Goal: Information Seeking & Learning: Learn about a topic

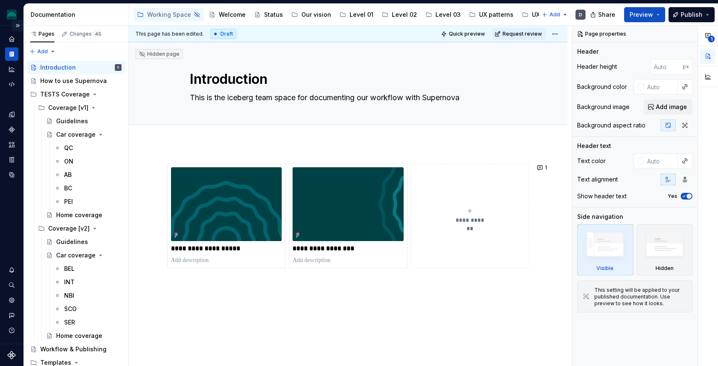
click at [18, 23] on button "Expand sidebar" at bounding box center [18, 26] width 12 height 12
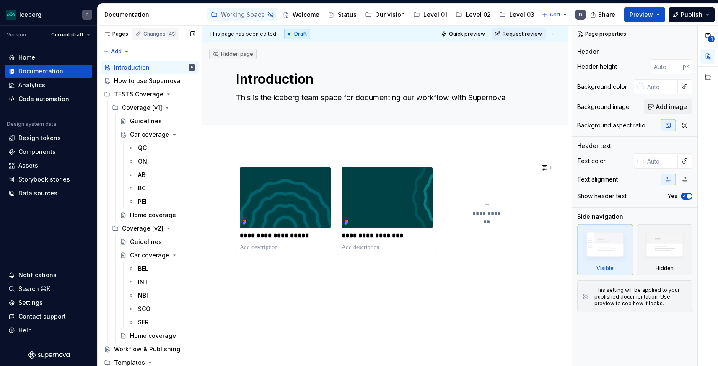
type textarea "*"
click at [23, 13] on html "iceberg D Version Current draft Home Documentation Analytics Code automation De…" at bounding box center [359, 183] width 718 height 366
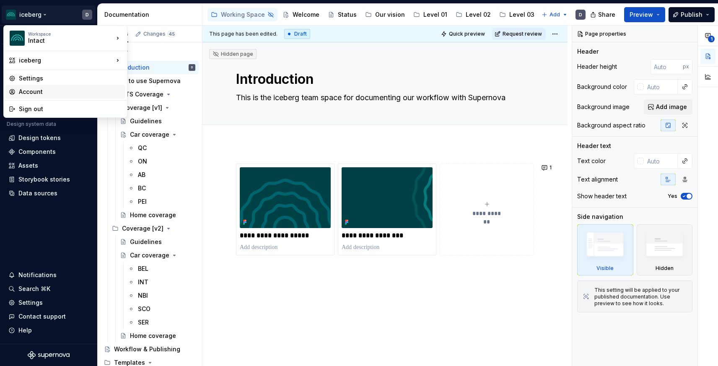
click at [32, 88] on div "Account" at bounding box center [70, 92] width 103 height 8
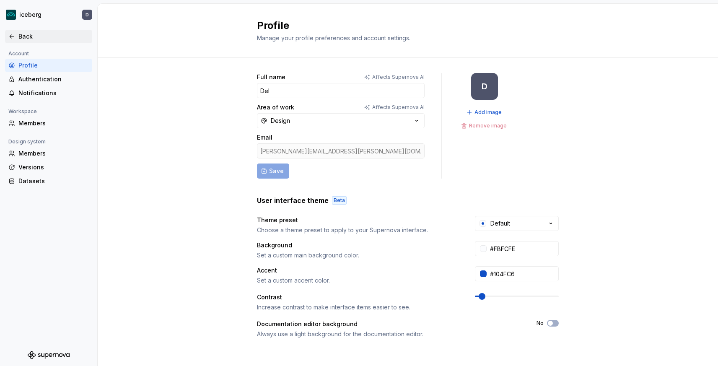
click at [21, 34] on div "Back" at bounding box center [53, 36] width 70 height 8
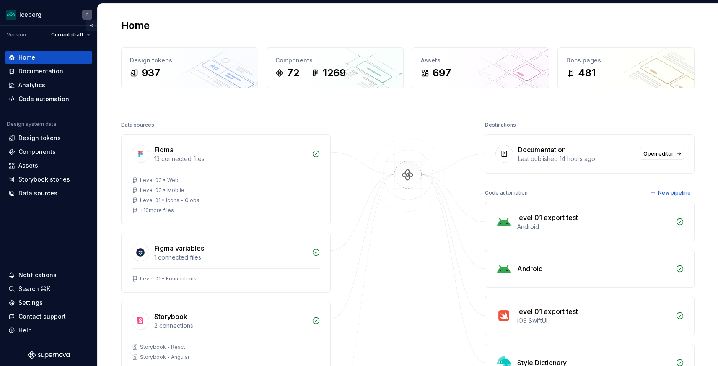
click at [89, 26] on button "Collapse sidebar" at bounding box center [92, 26] width 12 height 12
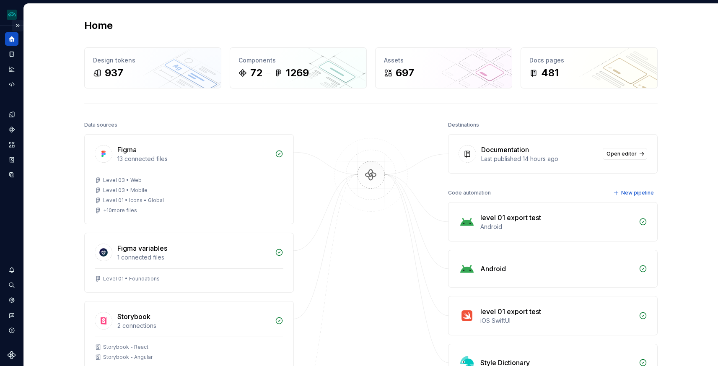
click at [18, 26] on button "Expand sidebar" at bounding box center [18, 26] width 12 height 12
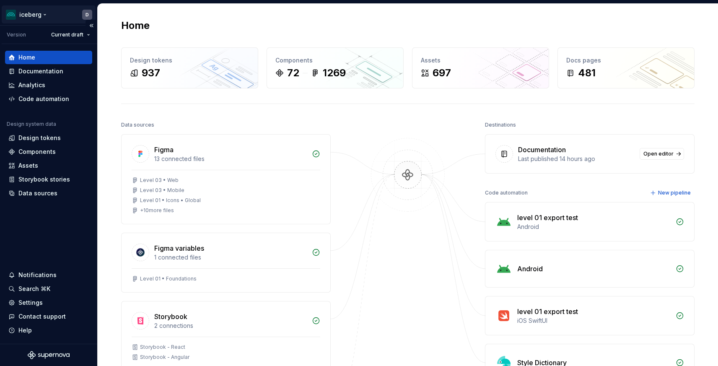
click at [40, 20] on html "iceberg D Version Current draft Home Documentation Analytics Code automation De…" at bounding box center [359, 183] width 718 height 366
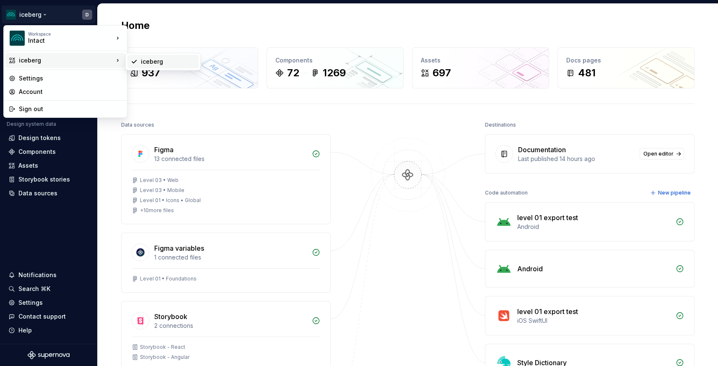
click at [158, 67] on div "iceberg" at bounding box center [162, 61] width 71 height 13
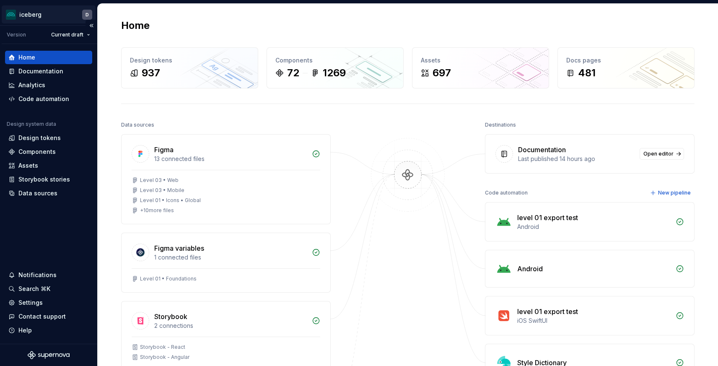
click at [35, 15] on html "iceberg D Version Current draft Home Documentation Analytics Code automation De…" at bounding box center [359, 183] width 718 height 366
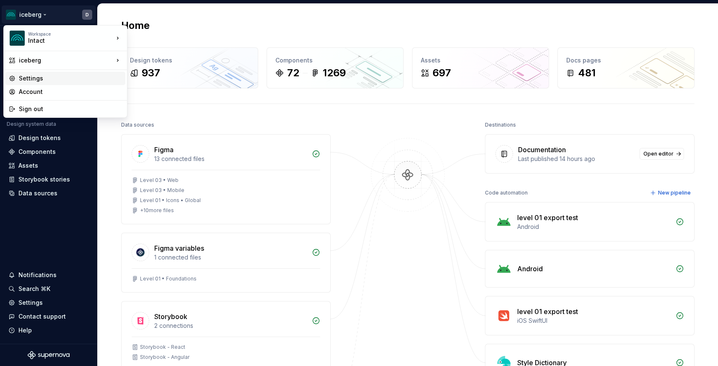
click at [34, 77] on div "Settings" at bounding box center [70, 78] width 103 height 8
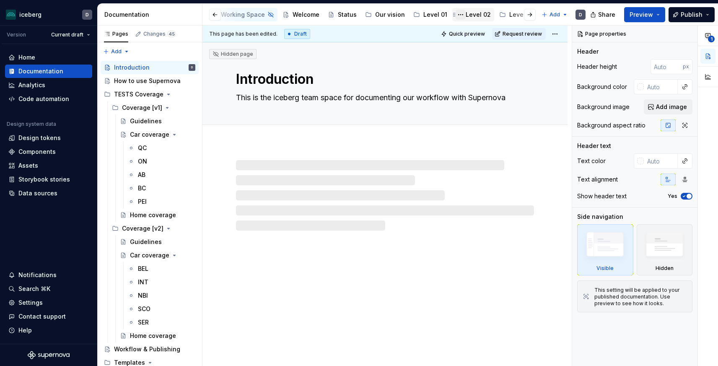
scroll to position [0, 191]
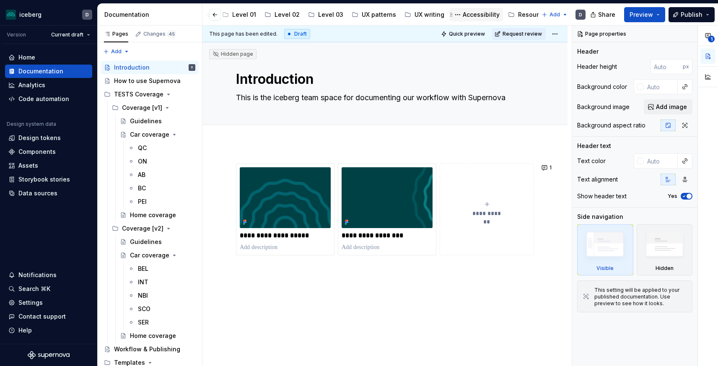
click at [471, 17] on div "Accessibility" at bounding box center [481, 14] width 37 height 8
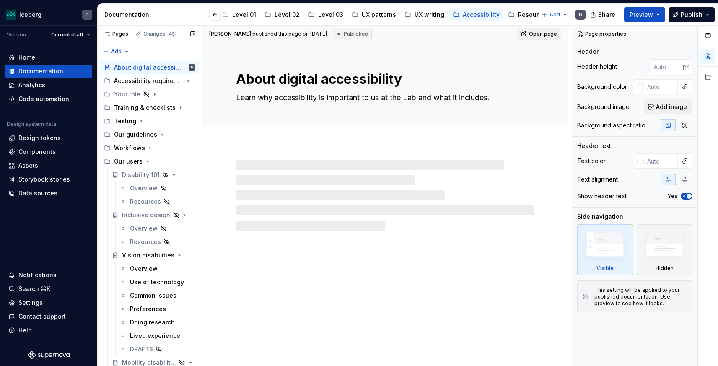
scroll to position [390, 0]
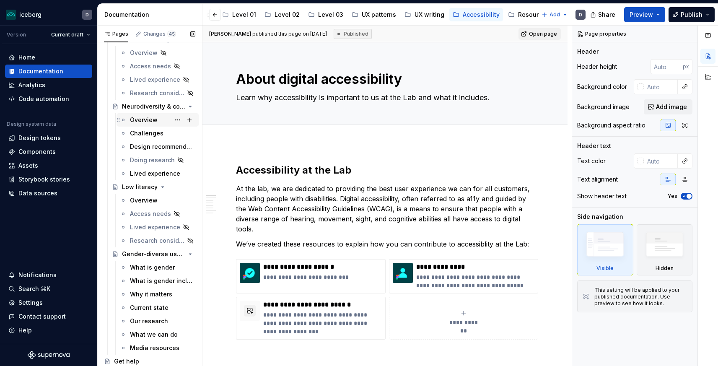
click at [146, 120] on div "Overview" at bounding box center [144, 120] width 28 height 8
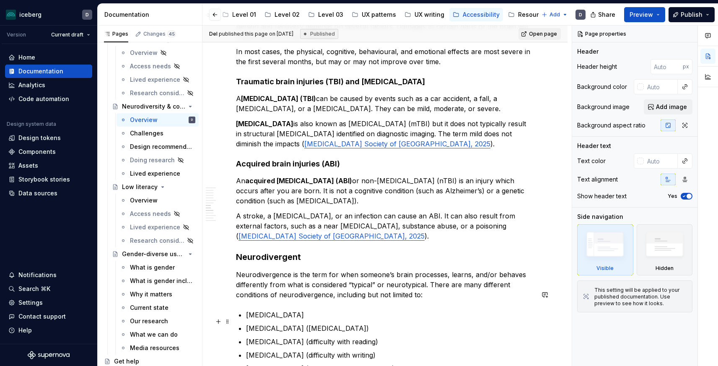
scroll to position [1895, 0]
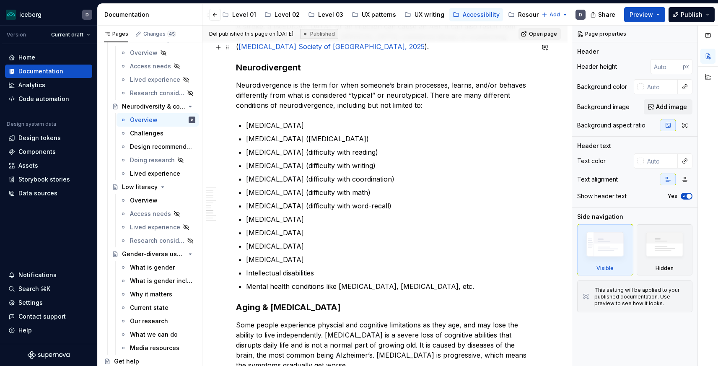
type textarea "*"
click at [310, 62] on h3 "Neurodivergent" at bounding box center [385, 68] width 298 height 12
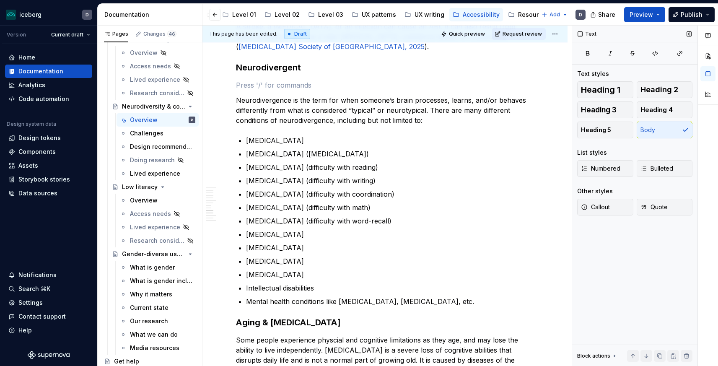
click at [604, 197] on div "Other styles Callout Quote" at bounding box center [634, 204] width 115 height 34
click at [604, 206] on span "Callout" at bounding box center [595, 207] width 29 height 8
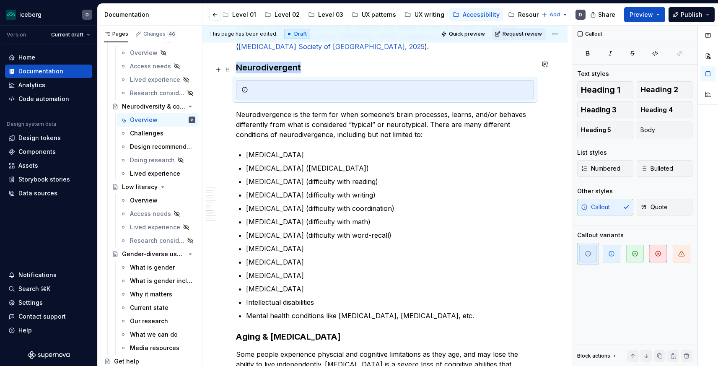
click at [310, 86] on div at bounding box center [389, 90] width 277 height 8
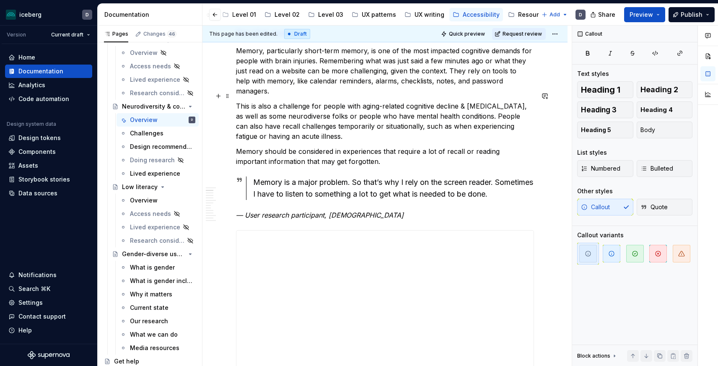
scroll to position [0, 0]
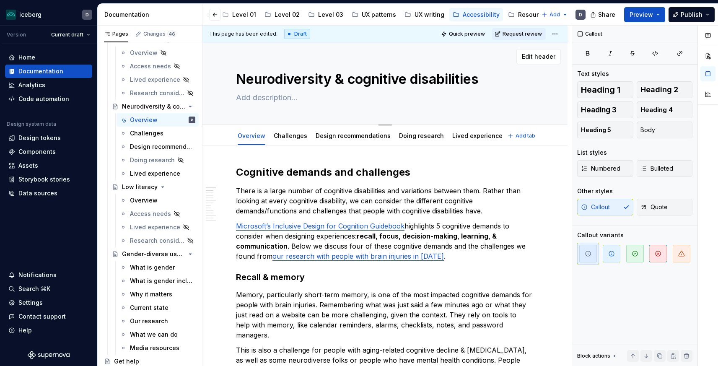
click at [353, 77] on textarea "Neurodiversity & cognitive disabilities" at bounding box center [383, 79] width 298 height 20
click at [354, 79] on textarea "Neurodiversity & cognitive disabilities" at bounding box center [383, 79] width 298 height 20
drag, startPoint x: 355, startPoint y: 80, endPoint x: 212, endPoint y: 78, distance: 143.4
click at [210, 78] on div "Neurodiversity & cognitive disabilities Edit header" at bounding box center [384, 83] width 365 height 83
type textarea "*"
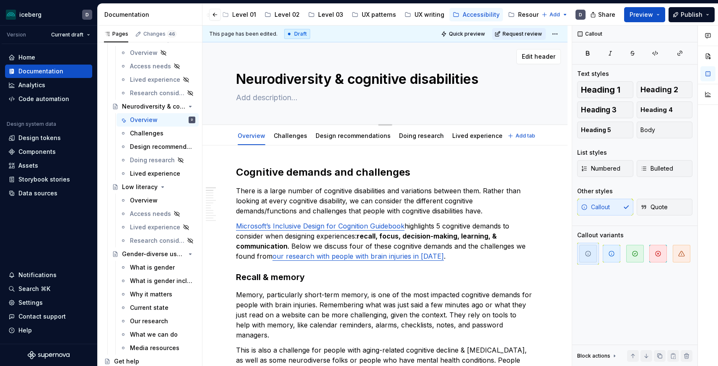
type textarea "Cognitive disabilities"
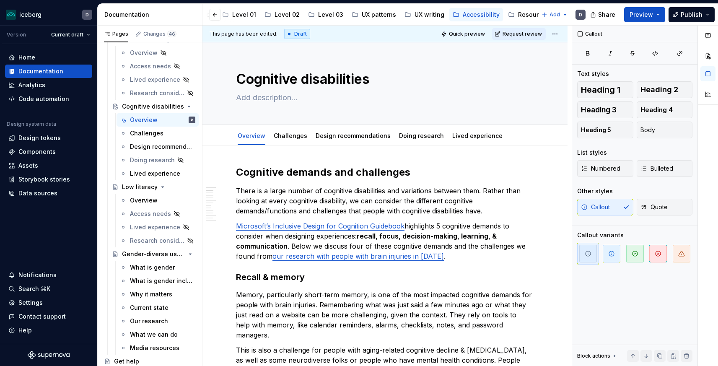
type textarea "*"
type textarea "Cognitive disabilities"
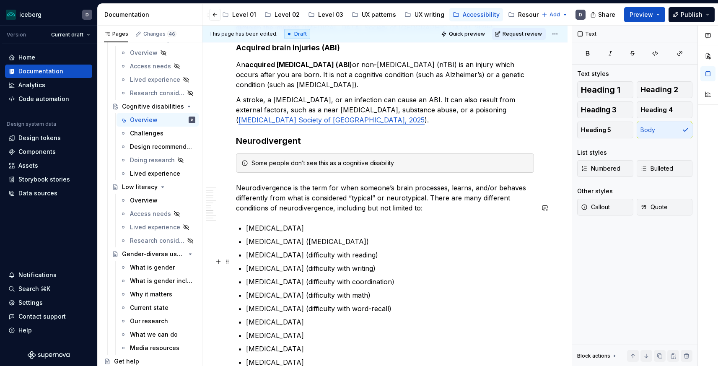
scroll to position [1863, 0]
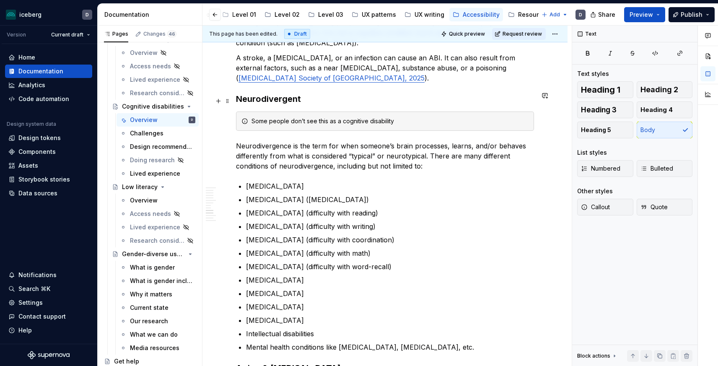
click at [395, 117] on div "Some people don’t see this as a cognitive disability" at bounding box center [389, 121] width 277 height 8
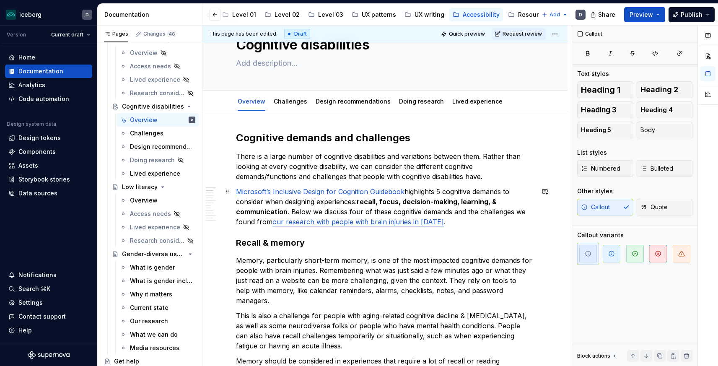
scroll to position [0, 0]
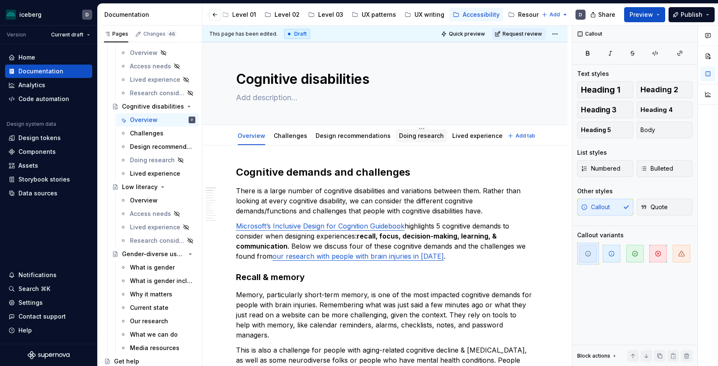
click at [407, 137] on link "Doing research" at bounding box center [421, 135] width 45 height 7
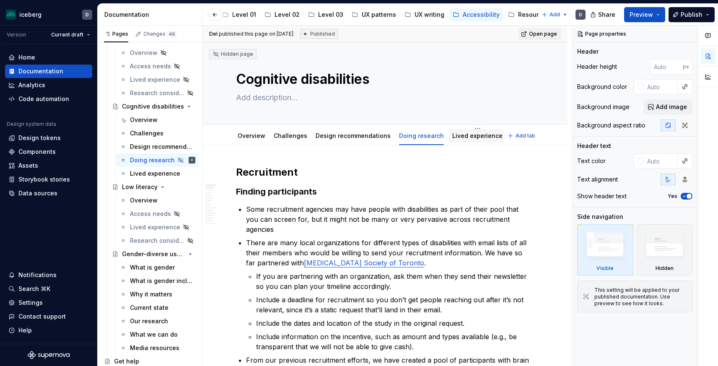
click at [460, 138] on link "Lived experience" at bounding box center [477, 135] width 50 height 7
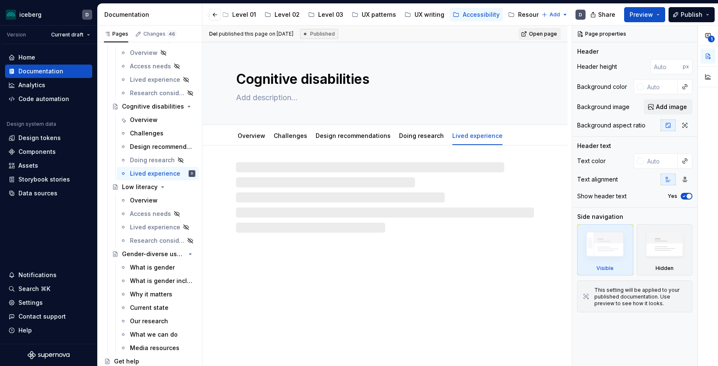
type textarea "*"
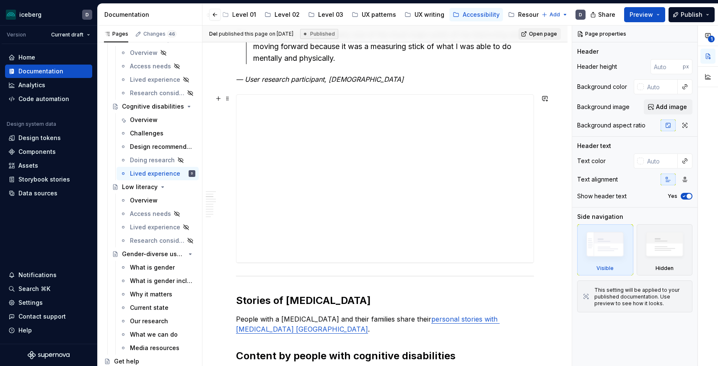
scroll to position [731, 0]
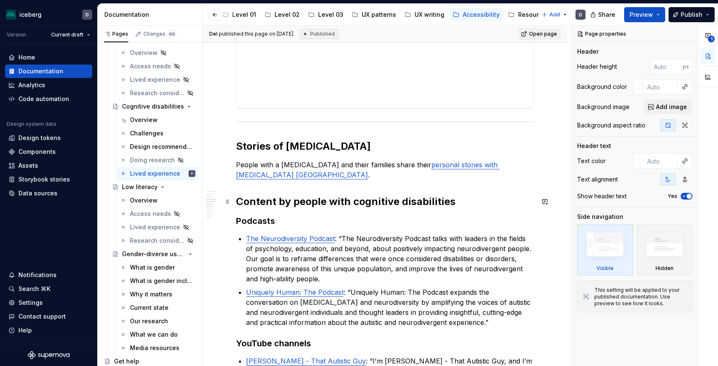
click at [454, 200] on h2 "Content by people with cognitive disabilities" at bounding box center [385, 201] width 298 height 13
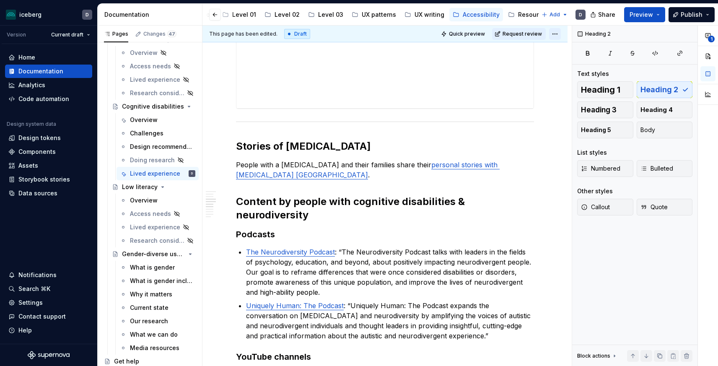
click at [557, 30] on html "iceberg D Version Current draft Home Documentation Analytics Code automation De…" at bounding box center [359, 183] width 718 height 366
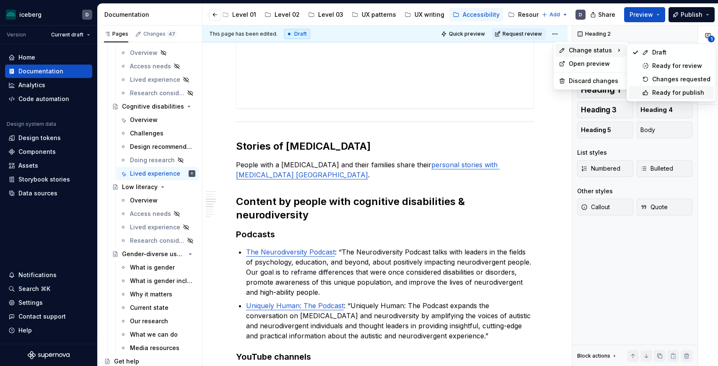
click at [670, 90] on div "Ready for publish" at bounding box center [681, 92] width 58 height 8
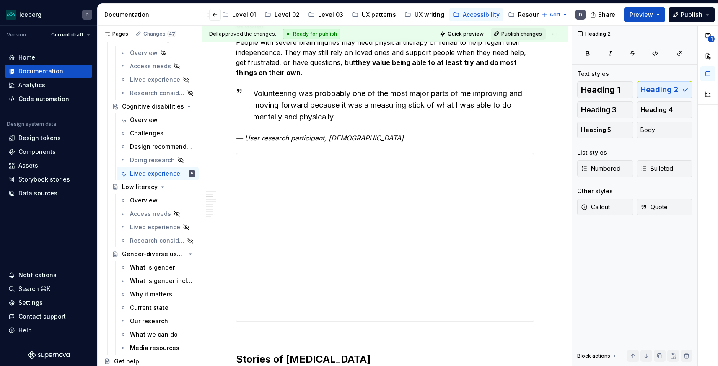
scroll to position [0, 0]
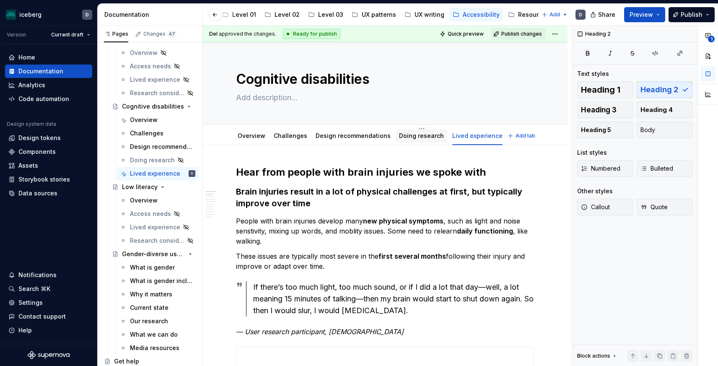
click at [414, 135] on link "Doing research" at bounding box center [421, 135] width 45 height 7
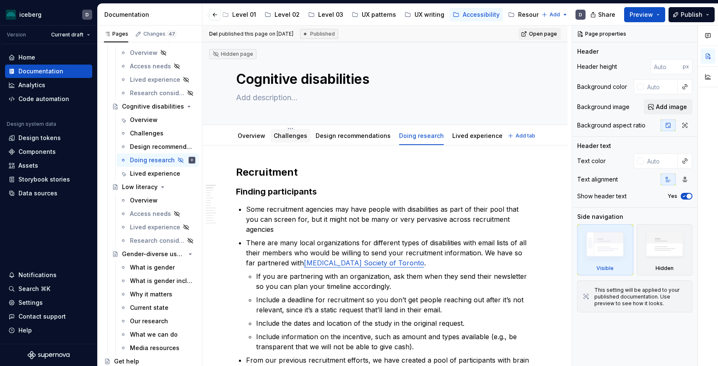
click at [280, 133] on link "Challenges" at bounding box center [291, 135] width 34 height 7
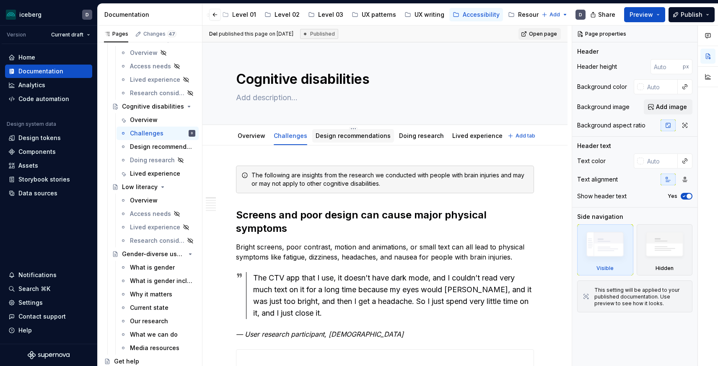
click at [342, 132] on link "Design recommendations" at bounding box center [353, 135] width 75 height 7
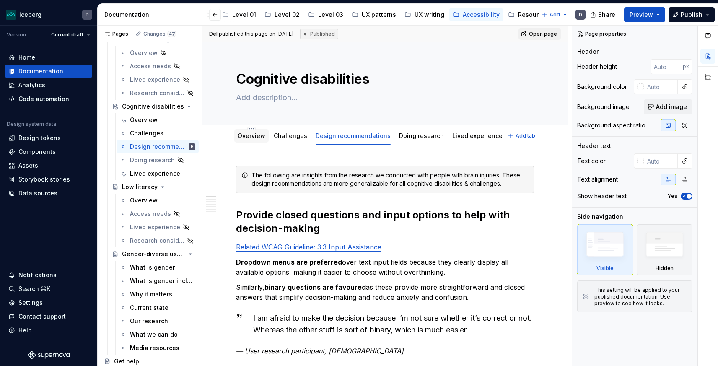
click at [254, 135] on link "Overview" at bounding box center [252, 135] width 28 height 7
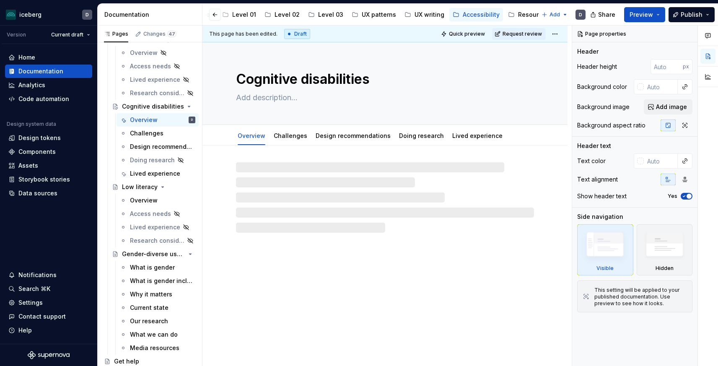
type textarea "*"
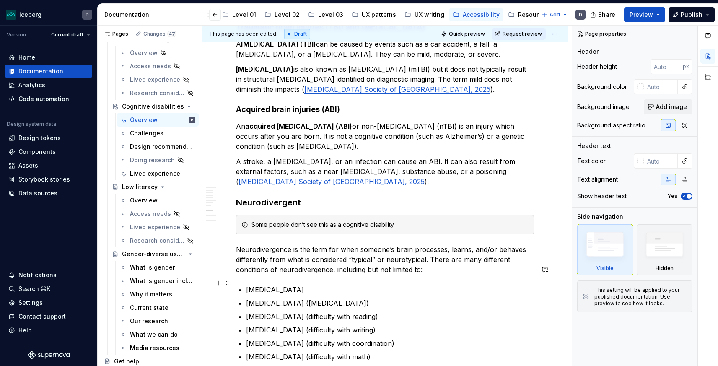
scroll to position [1765, 0]
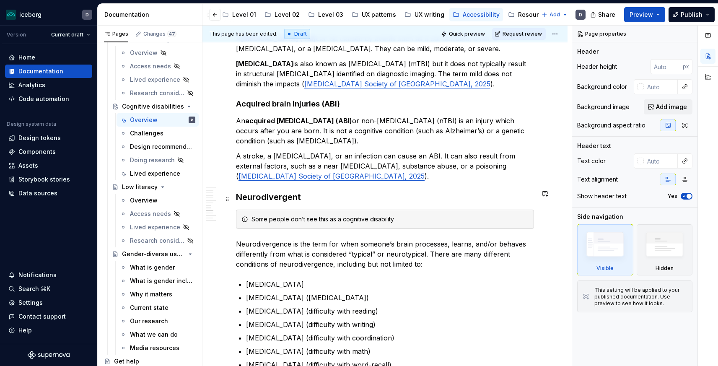
click at [403, 215] on div "Some people don’t see this as a cognitive disability" at bounding box center [389, 219] width 277 height 8
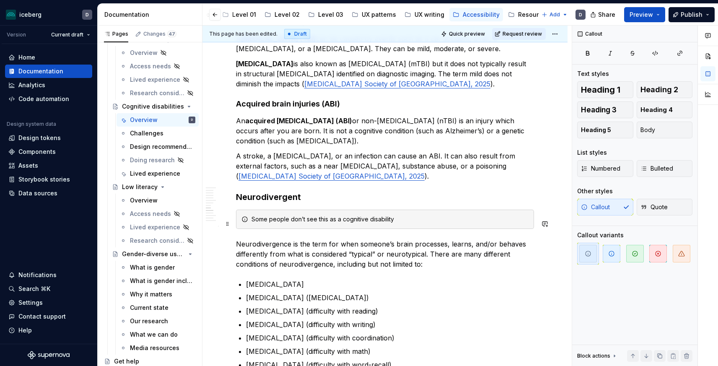
click at [433, 239] on p "Neurodivergence is the term for when someone’s brain processes, learns, and/or …" at bounding box center [385, 254] width 298 height 30
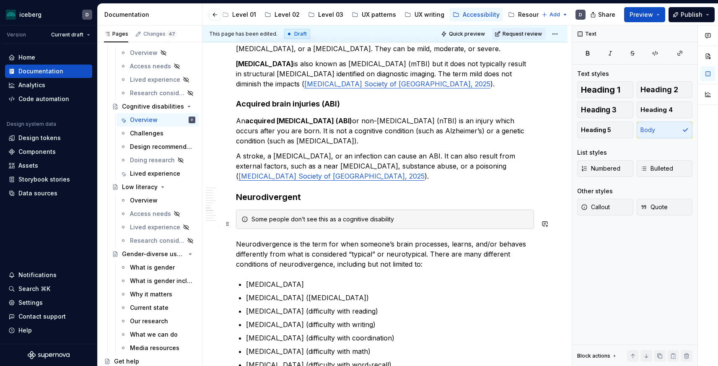
click at [427, 239] on p "Neurodivergence is the term for when someone’s brain processes, learns, and/or …" at bounding box center [385, 254] width 298 height 30
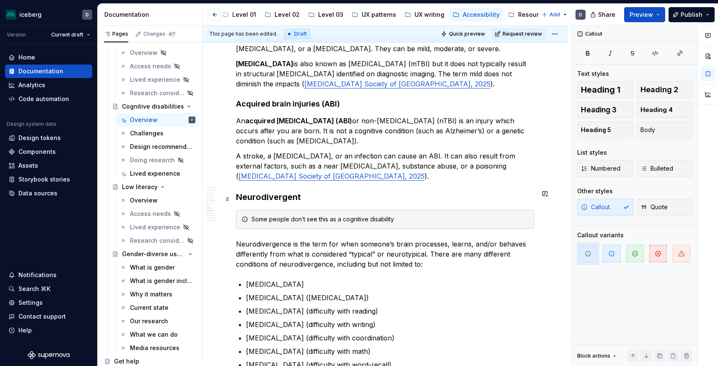
click at [413, 210] on div "Some people don’t see this as a cognitive disability" at bounding box center [385, 219] width 298 height 19
click at [411, 215] on div "Some people don’t see this as a cognitive disability" at bounding box center [389, 219] width 277 height 8
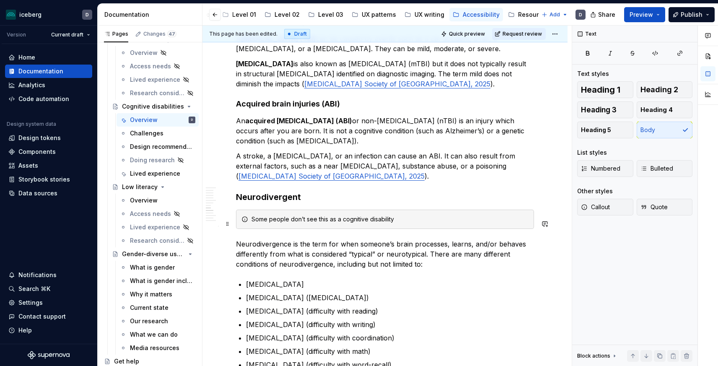
click at [428, 239] on p "Neurodivergence is the term for when someone’s brain processes, learns, and/or …" at bounding box center [385, 254] width 298 height 30
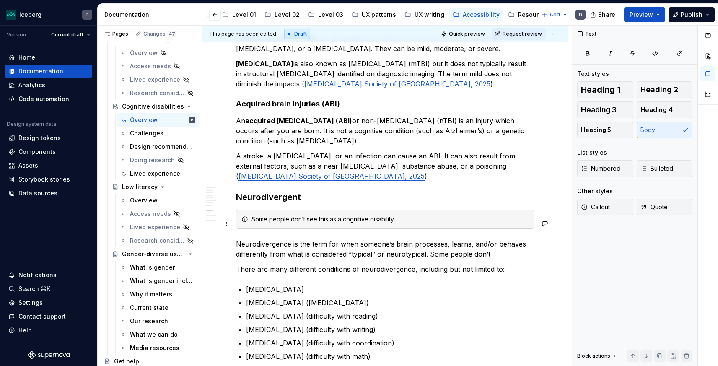
click at [500, 239] on p "Neurodivergence is the term for when someone’s brain processes, learns, and/or …" at bounding box center [385, 249] width 298 height 20
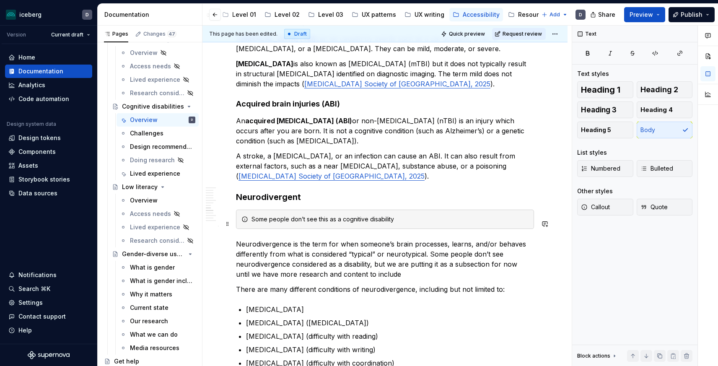
click at [372, 247] on p "Neurodivergence is the term for when someone’s brain processes, learns, and/or …" at bounding box center [385, 259] width 298 height 40
click at [332, 247] on p "Neurodivergence is the term for when someone’s brain processes, learns, and/or …" at bounding box center [385, 259] width 298 height 40
click at [384, 244] on p "Neurodivergence is the term for when someone’s brain processes, learns, and/or …" at bounding box center [385, 259] width 298 height 40
click at [478, 258] on p "Neurodivergence is the term for when someone’s brain processes, learns, and/or …" at bounding box center [385, 259] width 298 height 40
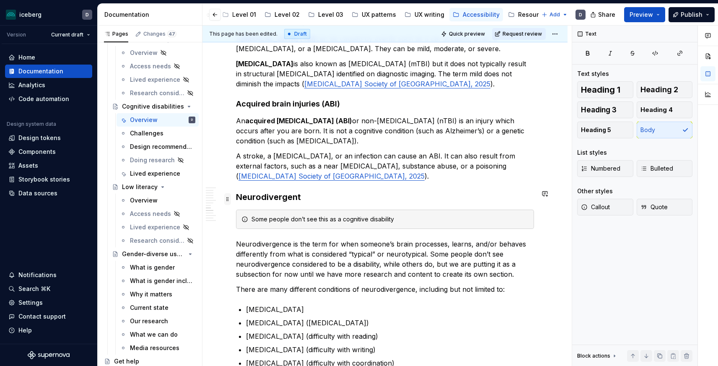
click at [229, 199] on span at bounding box center [227, 199] width 7 height 12
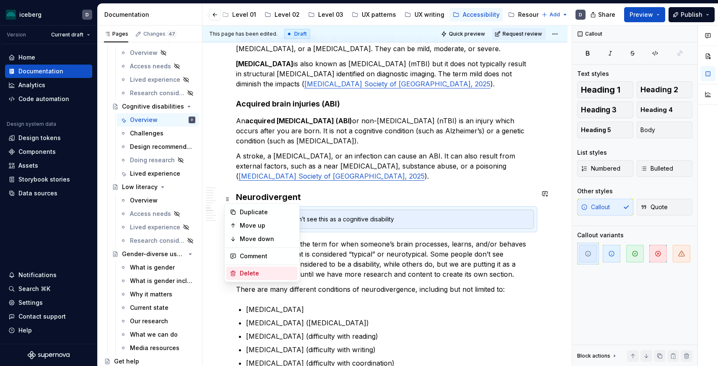
click at [249, 274] on div "Delete" at bounding box center [267, 273] width 54 height 8
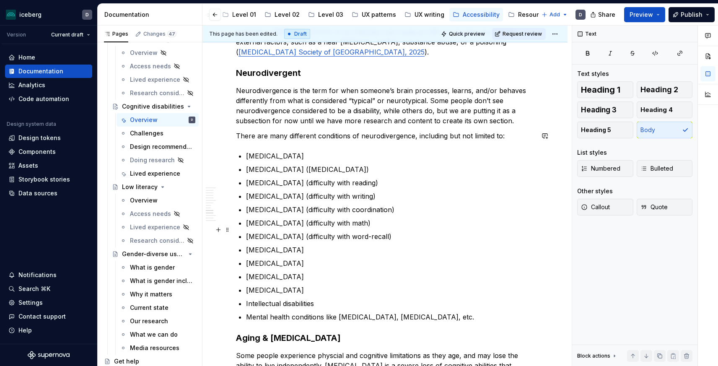
scroll to position [1888, 0]
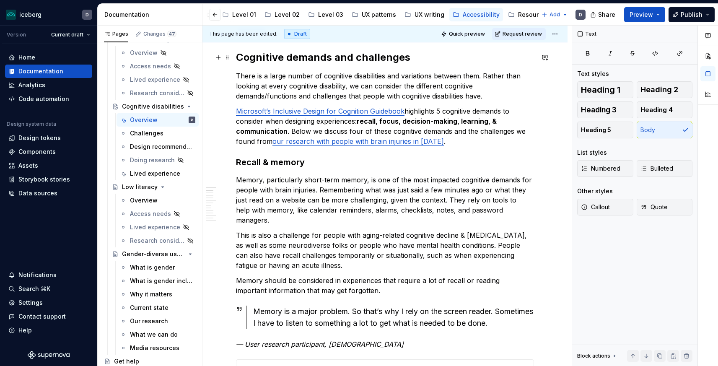
scroll to position [0, 0]
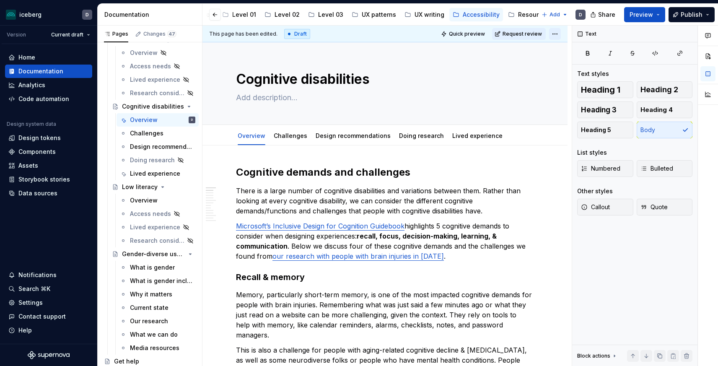
click at [558, 34] on html "iceberg D Version Current draft Home Documentation Analytics Code automation De…" at bounding box center [359, 183] width 718 height 366
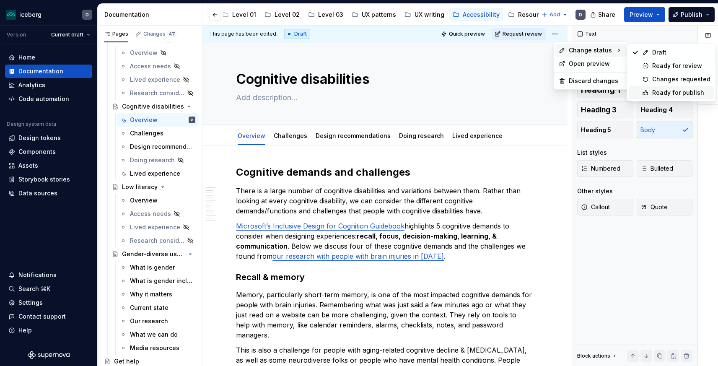
click at [660, 93] on div "Ready for publish" at bounding box center [681, 92] width 58 height 8
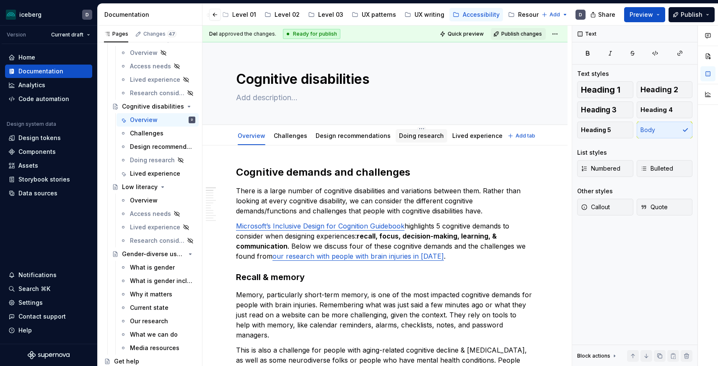
click at [423, 136] on link "Doing research" at bounding box center [421, 135] width 45 height 7
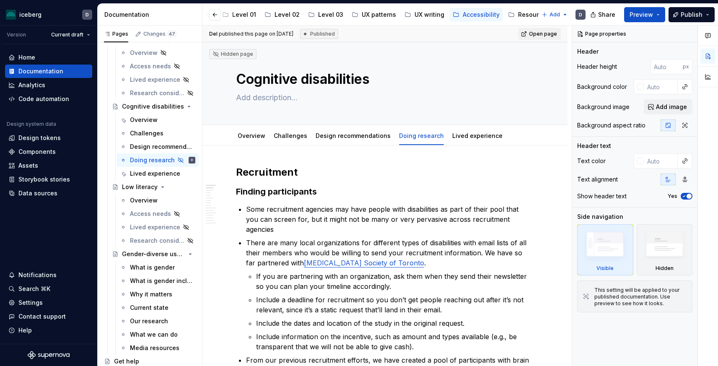
type textarea "*"
